Goal: Task Accomplishment & Management: Use online tool/utility

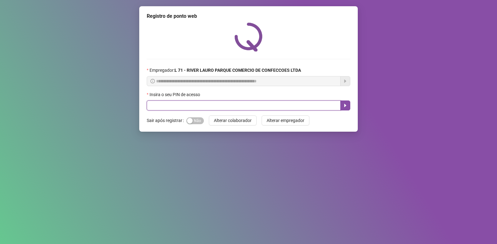
click at [198, 102] on input "text" at bounding box center [244, 106] width 194 height 10
type input "*****"
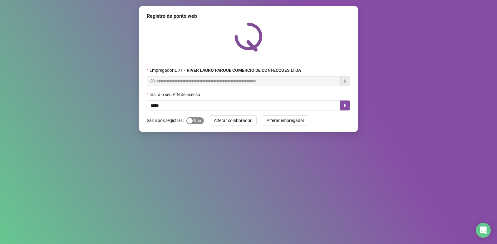
click at [191, 118] on div "button" at bounding box center [190, 121] width 6 height 6
click at [350, 101] on button "button" at bounding box center [345, 106] width 10 height 10
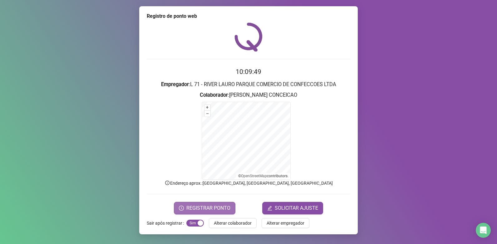
click at [207, 205] on span "REGISTRAR PONTO" at bounding box center [208, 208] width 44 height 7
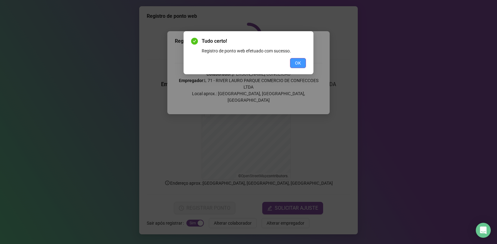
click at [296, 64] on span "OK" at bounding box center [298, 63] width 6 height 7
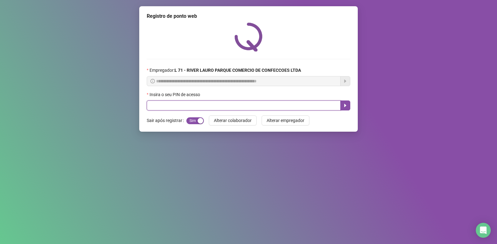
click at [173, 106] on input "text" at bounding box center [244, 106] width 194 height 10
type input "*****"
click at [342, 107] on button "button" at bounding box center [345, 106] width 10 height 10
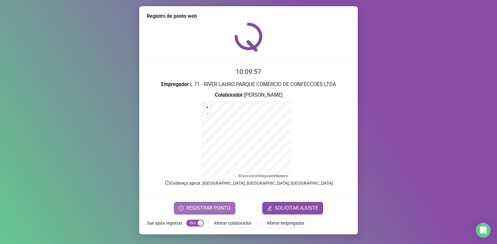
click at [201, 206] on span "REGISTRAR PONTO" at bounding box center [208, 208] width 44 height 7
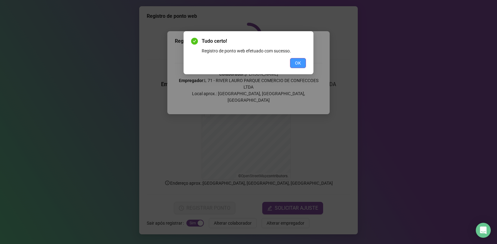
click at [303, 60] on button "OK" at bounding box center [298, 63] width 16 height 10
